Goal: Information Seeking & Learning: Learn about a topic

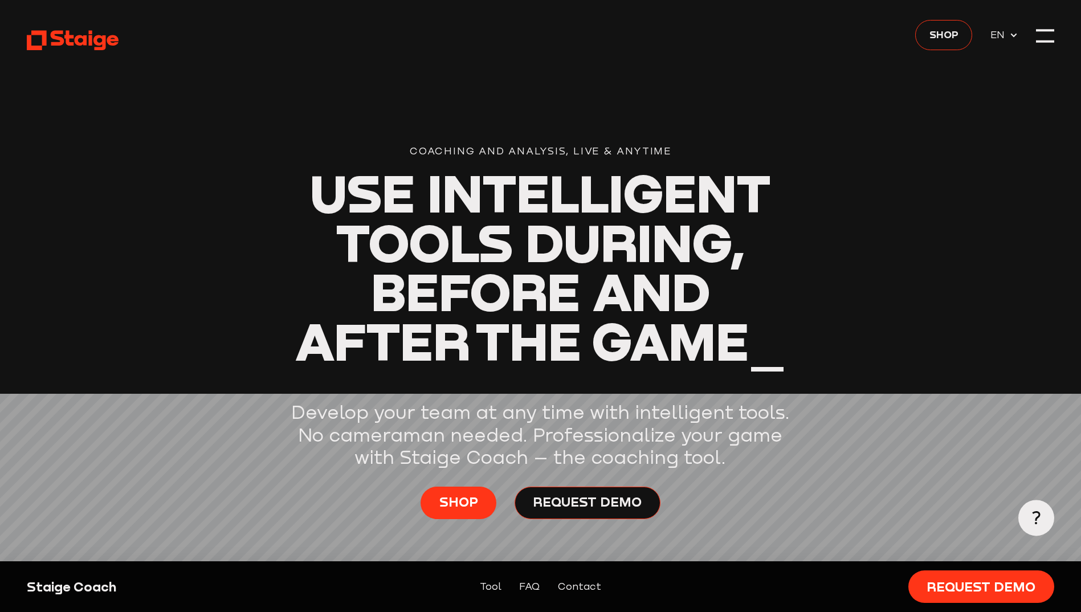
drag, startPoint x: 0, startPoint y: 0, endPoint x: 72, endPoint y: 271, distance: 280.6
click at [72, 271] on header "Coaching and Analysis, Live & Anytime Use intelligent tools during, before and …" at bounding box center [541, 304] width 1028 height 609
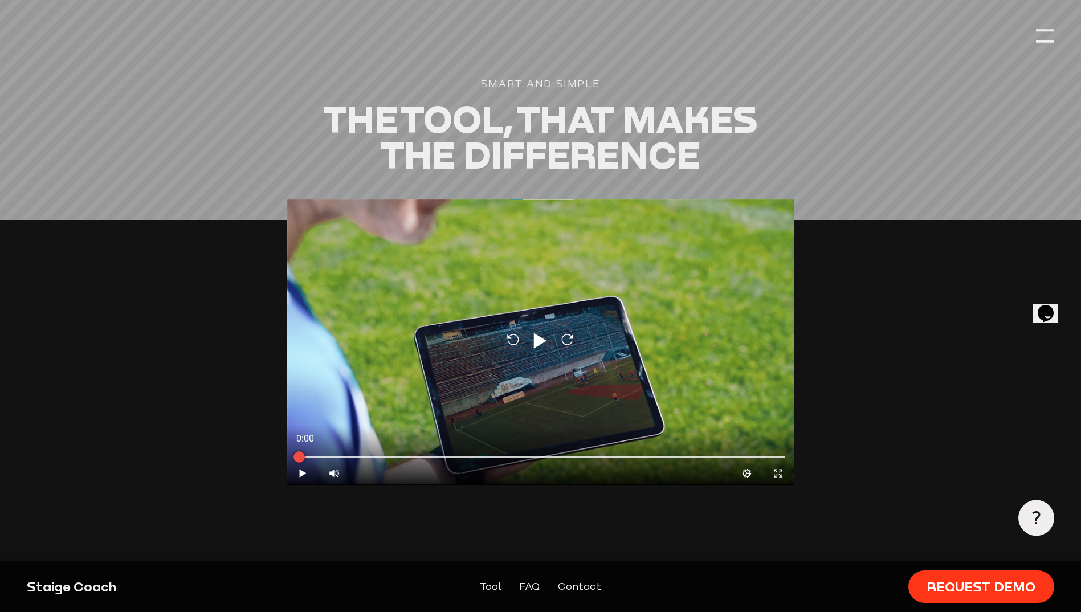
scroll to position [855, 0]
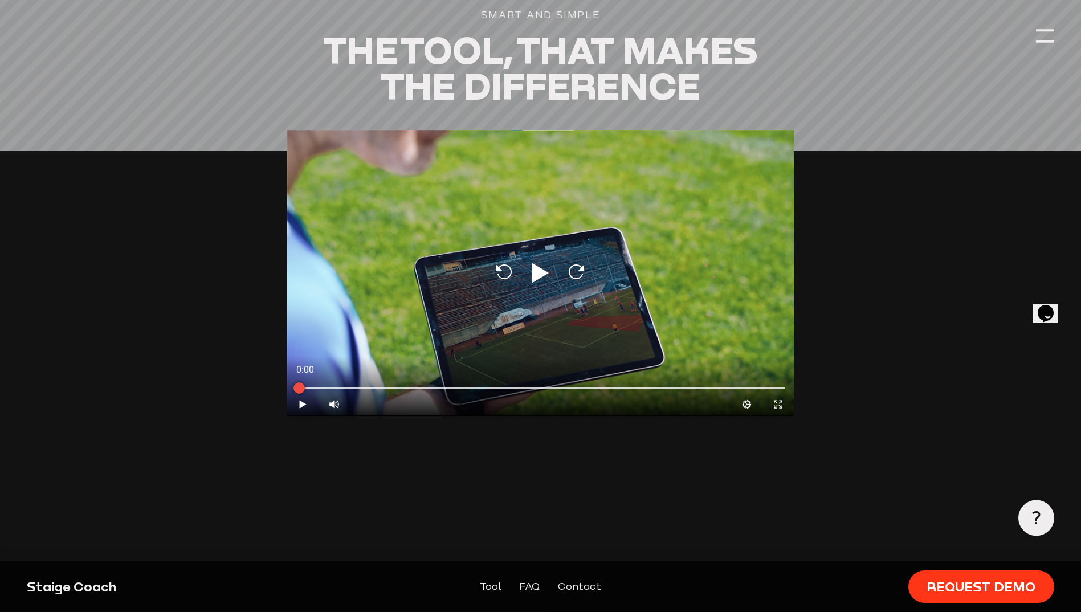
click at [536, 273] on icon at bounding box center [540, 273] width 17 height 21
type input "0.8"
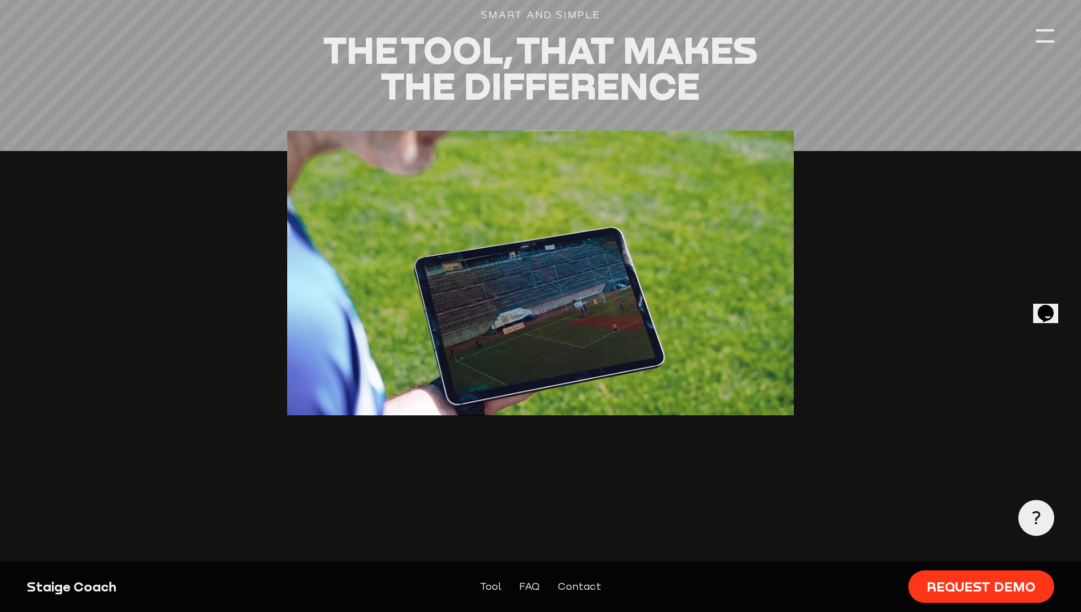
drag, startPoint x: 481, startPoint y: 446, endPoint x: 254, endPoint y: 474, distance: 228.6
click at [254, 474] on section "Smart and simple The tool, that makes the difference 0:01 Pause Volume High Cog…" at bounding box center [541, 323] width 1028 height 633
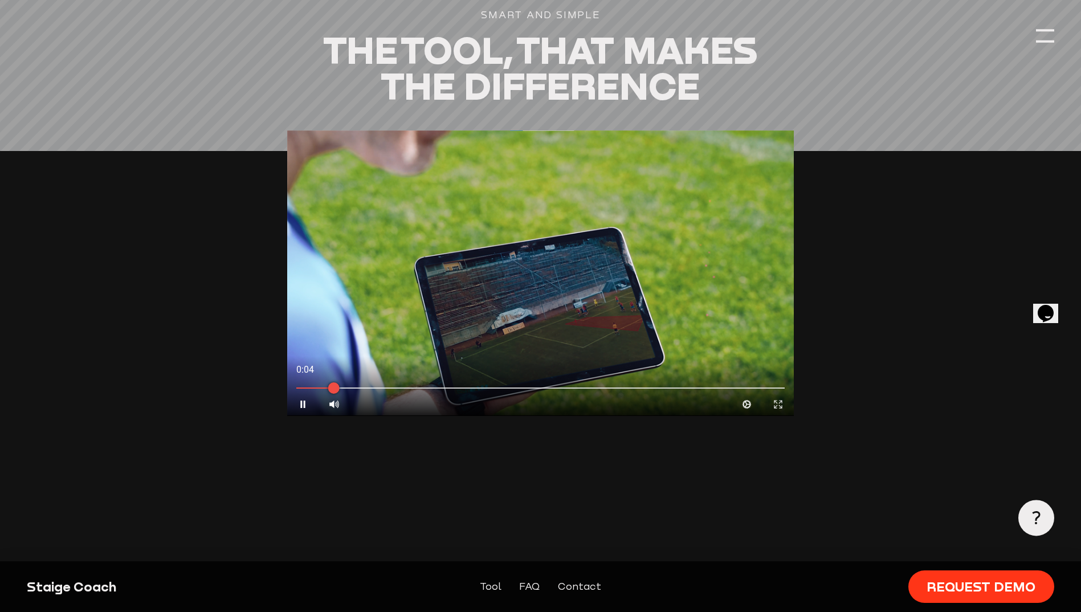
click at [773, 408] on icon "Expand" at bounding box center [778, 404] width 11 height 11
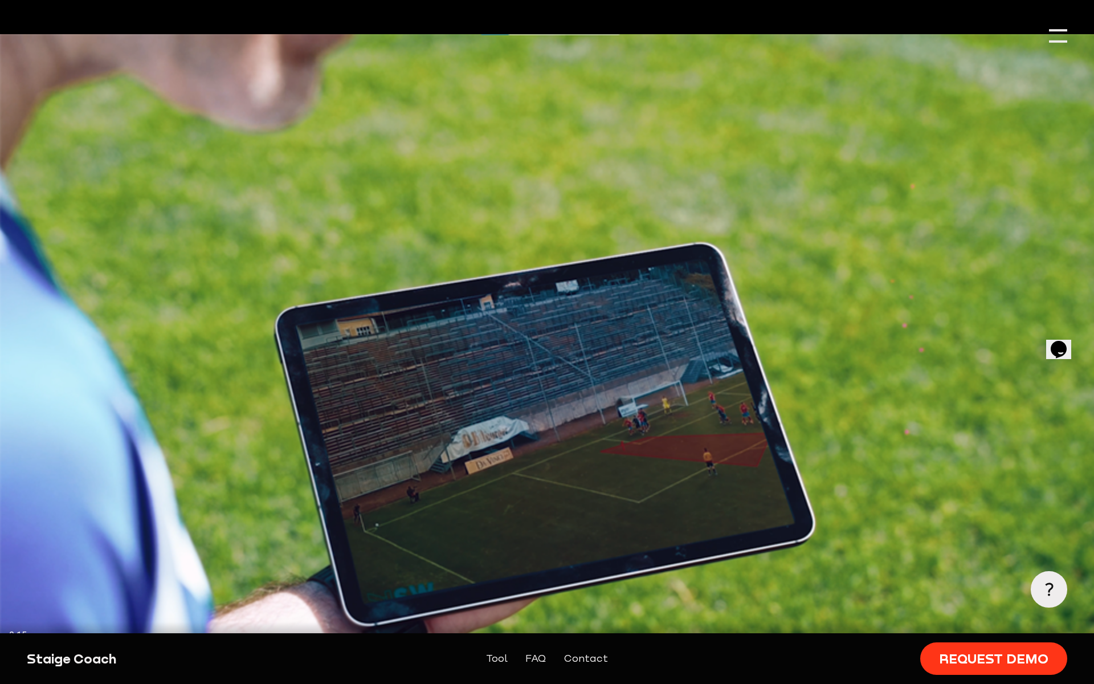
drag, startPoint x: 470, startPoint y: 647, endPoint x: 503, endPoint y: 653, distance: 34.1
click at [471, 612] on div "0:15" at bounding box center [273, 635] width 547 height 27
click at [519, 612] on div at bounding box center [547, 655] width 1076 height 3
click at [546, 612] on div at bounding box center [547, 655] width 1076 height 3
click at [506, 612] on div at bounding box center [547, 655] width 1094 height 13
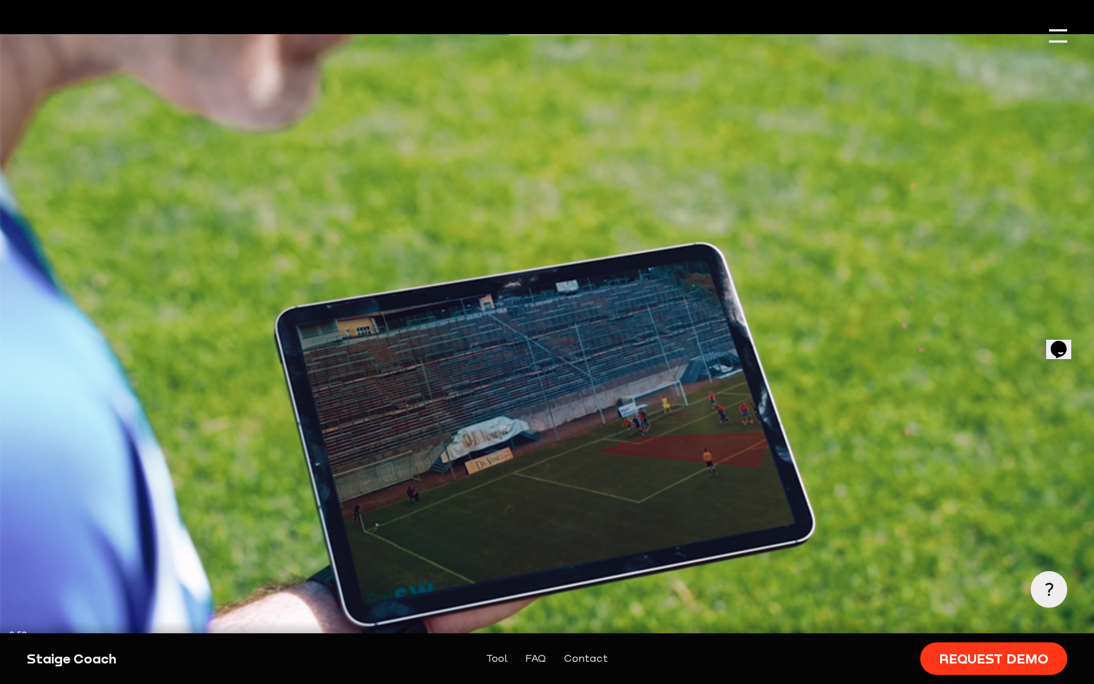
click at [1006, 612] on div at bounding box center [547, 655] width 1094 height 13
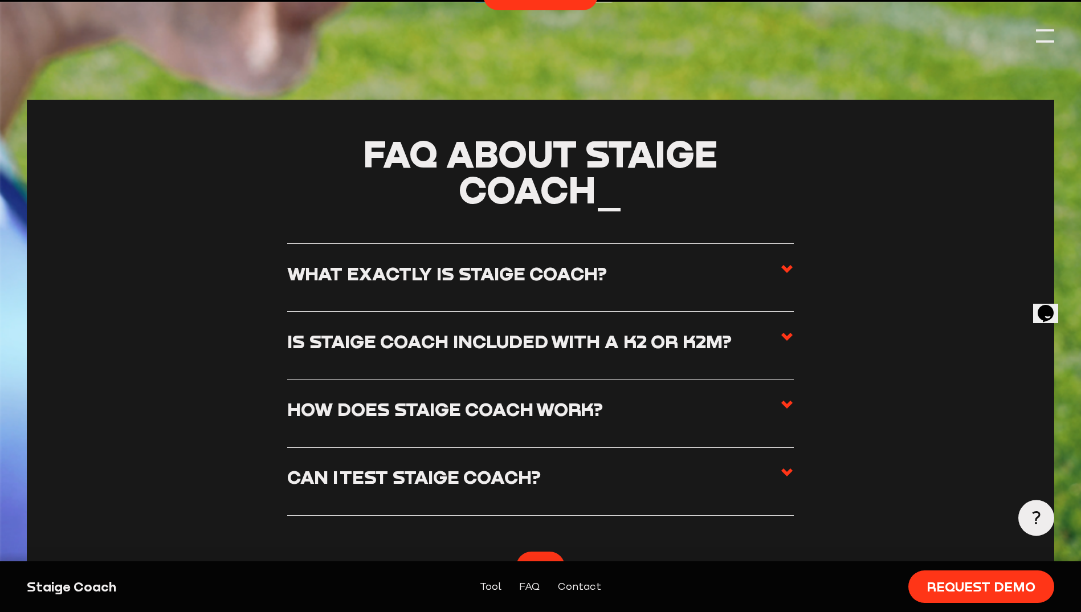
scroll to position [2508, 0]
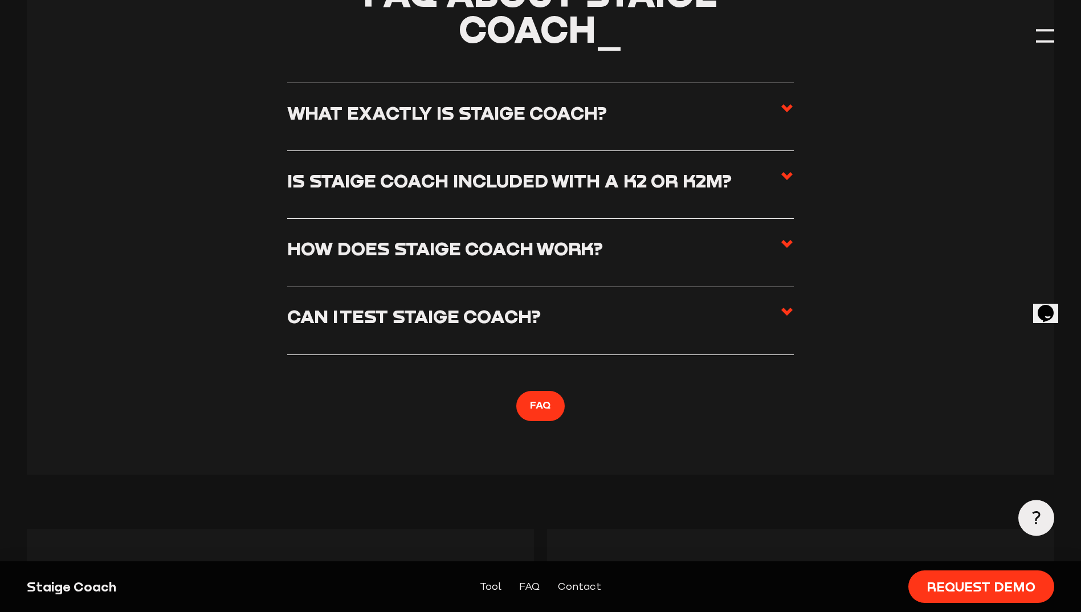
click at [532, 589] on link "FAQ" at bounding box center [529, 587] width 21 height 16
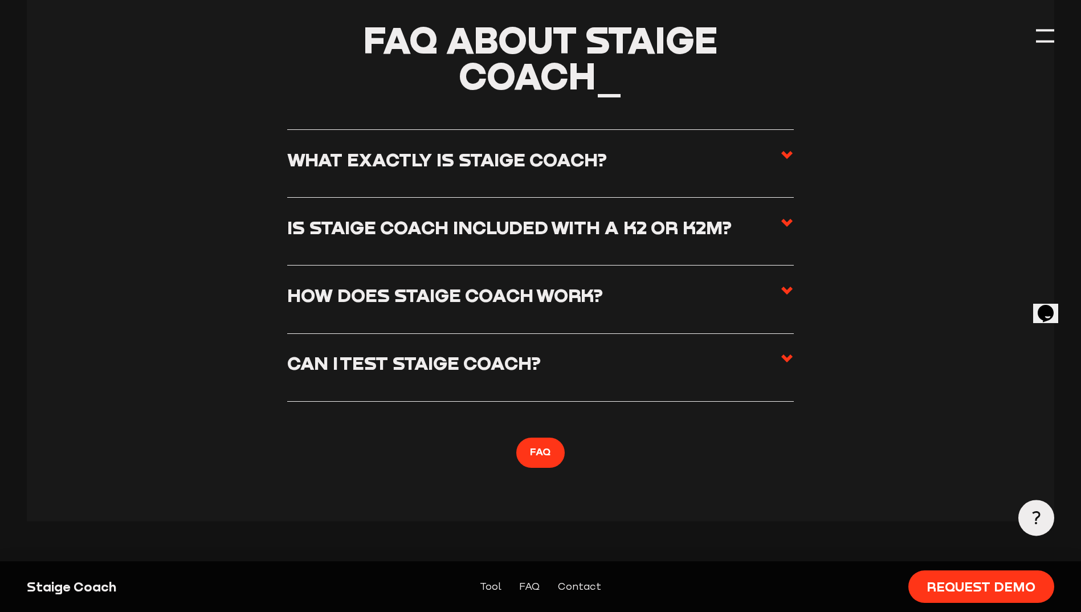
scroll to position [2450, 0]
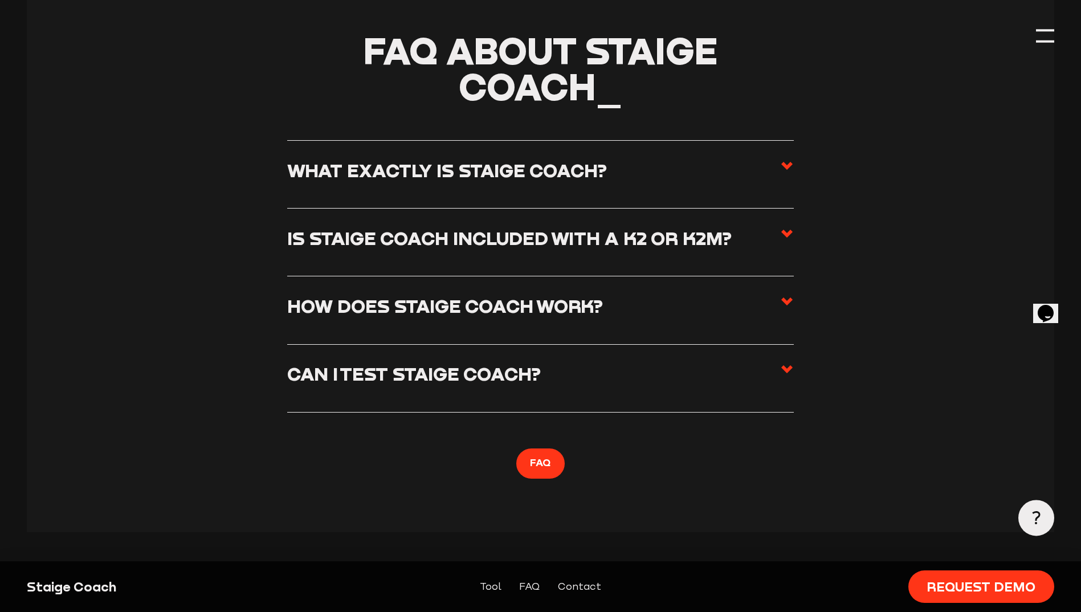
click at [507, 385] on h3 "Can I test Staige Coach?" at bounding box center [414, 373] width 254 height 22
click at [0, 0] on input "Can I test Staige Coach?" at bounding box center [0, 0] width 0 height 0
